Goal: Information Seeking & Learning: Learn about a topic

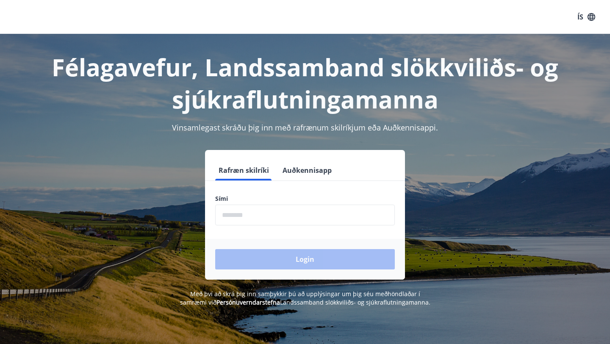
click at [228, 214] on input "phone" at bounding box center [305, 215] width 180 height 21
click at [258, 260] on div "Login" at bounding box center [305, 259] width 200 height 41
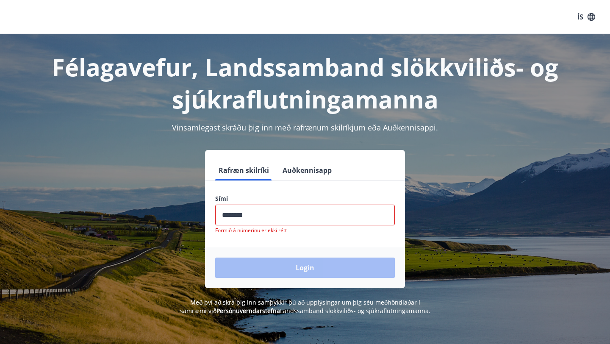
click at [253, 215] on input "phone" at bounding box center [305, 215] width 180 height 21
type input "*"
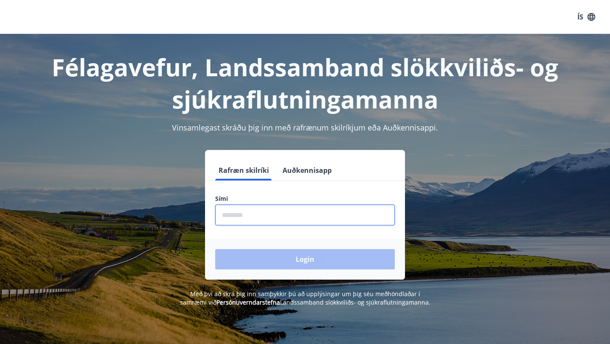
click at [239, 214] on input "phone" at bounding box center [305, 215] width 180 height 21
type input "********"
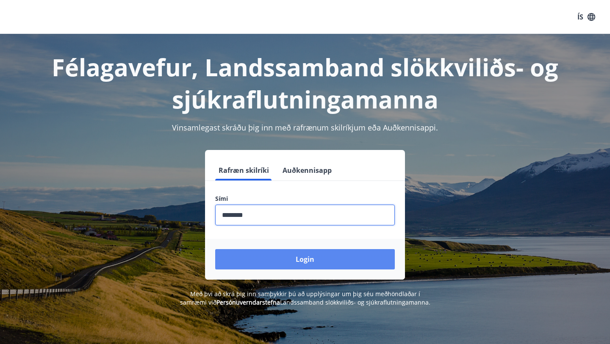
click at [255, 259] on button "Login" at bounding box center [305, 259] width 180 height 20
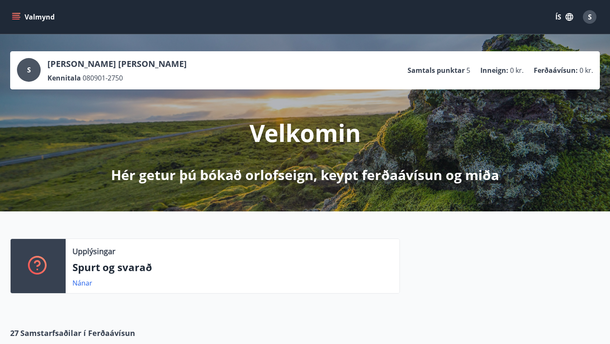
click at [11, 14] on button "Valmynd" at bounding box center [34, 16] width 48 height 15
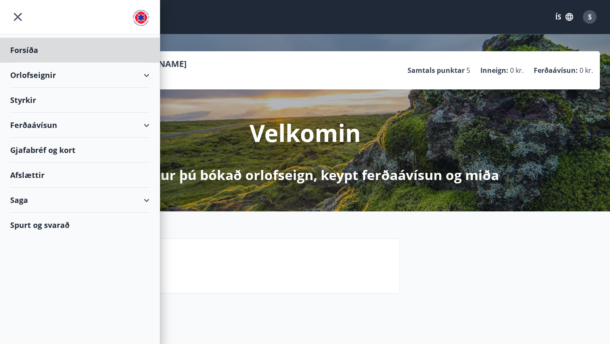
click at [32, 103] on div "Styrkir" at bounding box center [79, 100] width 139 height 25
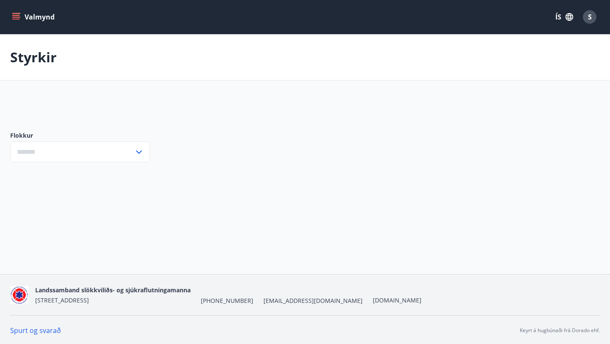
type input "***"
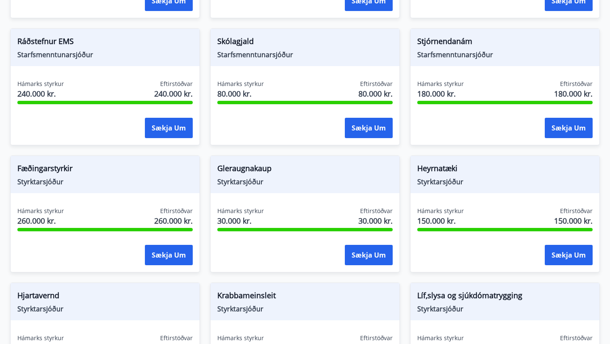
scroll to position [441, 0]
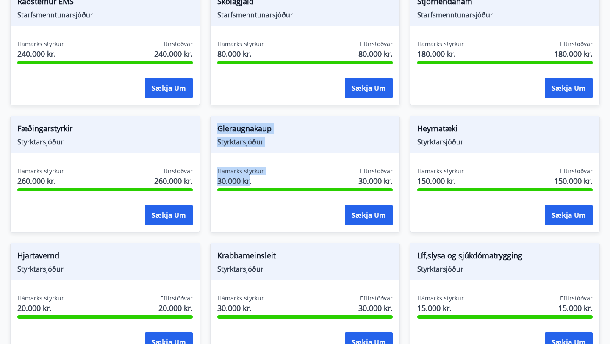
drag, startPoint x: 250, startPoint y: 181, endPoint x: 216, endPoint y: 126, distance: 64.7
click at [216, 126] on div "Gleraugnakaup Styrktarsjóður Hámarks styrkur 30.000 kr. Eftirstöðvar 30.000 kr.…" at bounding box center [305, 174] width 190 height 117
click at [203, 145] on div "Gleraugnakaup Styrktarsjóður Hámarks styrkur 30.000 kr. Eftirstöðvar 30.000 kr.…" at bounding box center [300, 169] width 200 height 127
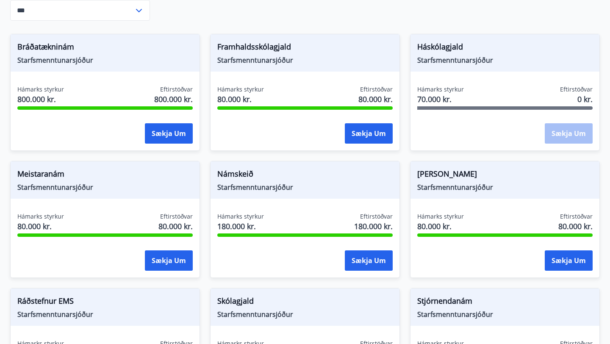
scroll to position [157, 0]
